Goal: Task Accomplishment & Management: Use online tool/utility

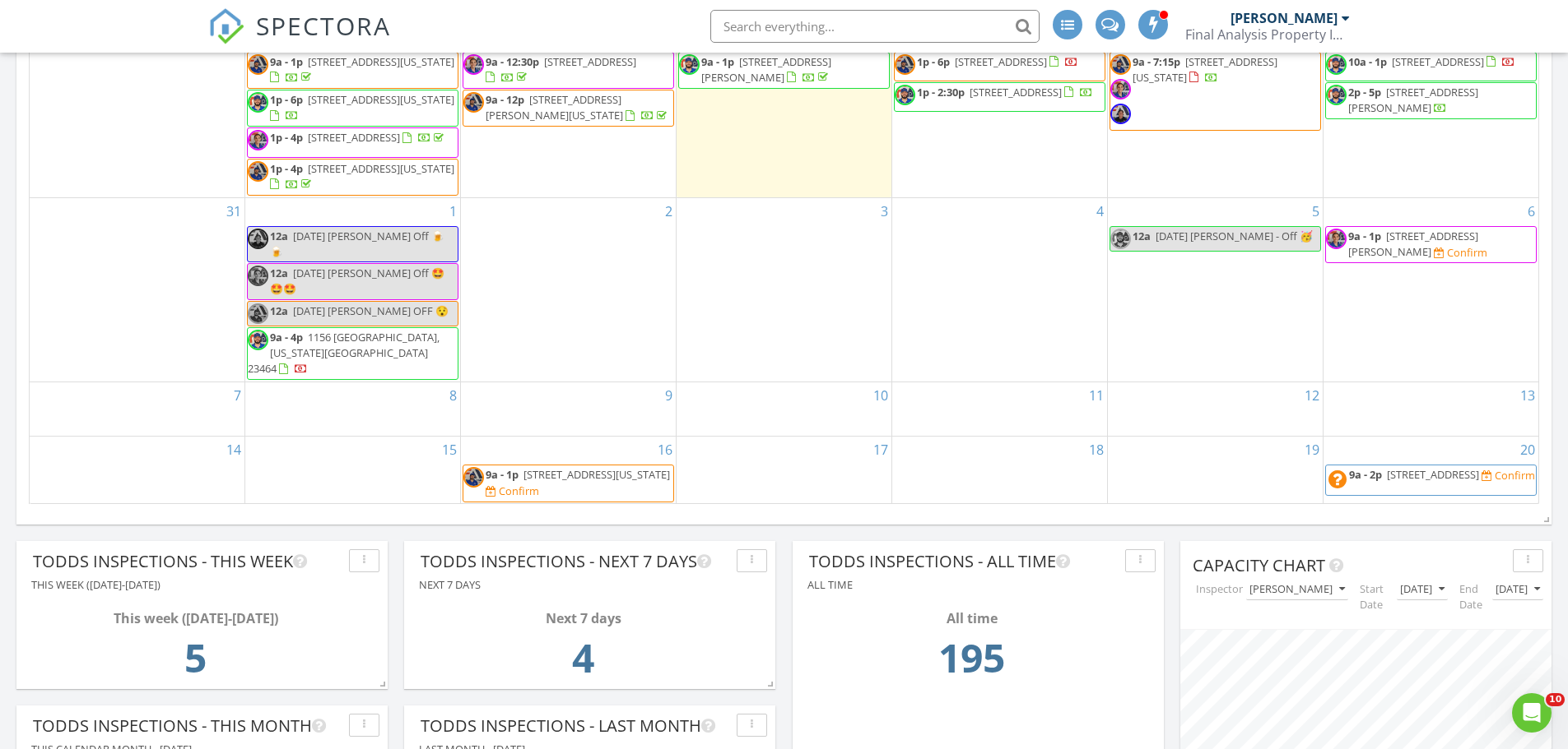
scroll to position [741, 0]
